Goal: Navigation & Orientation: Find specific page/section

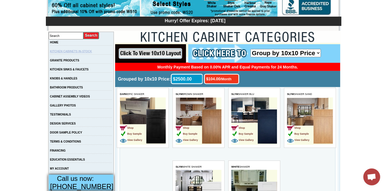
click at [82, 52] on link "KITCHEN CABINETS IN-STOCK" at bounding box center [71, 51] width 42 height 3
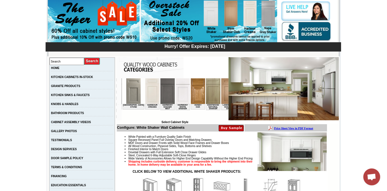
scroll to position [0, 413]
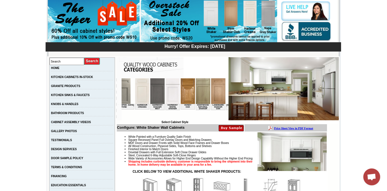
click at [249, 97] on img at bounding box center [256, 91] width 14 height 26
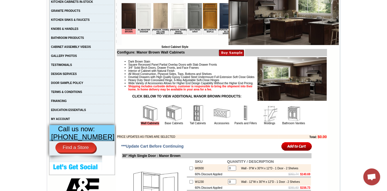
scroll to position [128, 0]
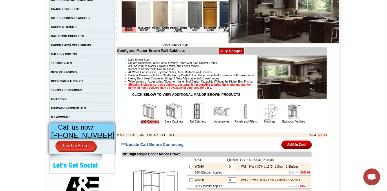
click at [295, 120] on img at bounding box center [293, 111] width 17 height 17
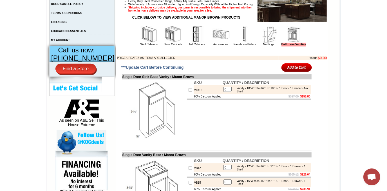
scroll to position [205, 0]
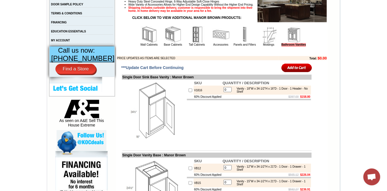
click at [238, 43] on img at bounding box center [244, 34] width 17 height 17
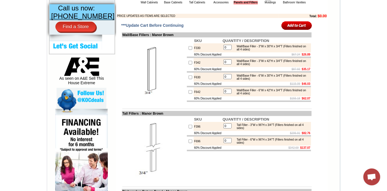
scroll to position [256, 0]
